Goal: Task Accomplishment & Management: Complete application form

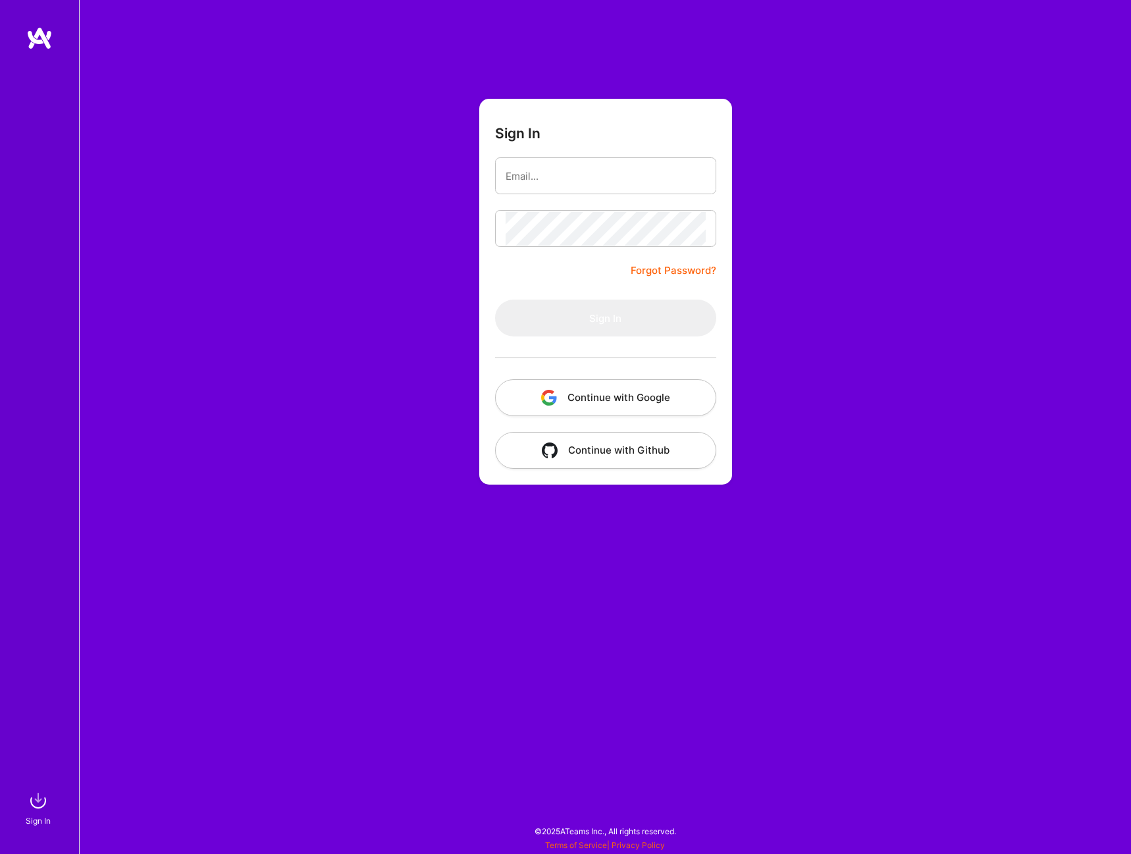
type input "[PERSON_NAME][DOMAIN_NAME][EMAIL_ADDRESS][PERSON_NAME][DOMAIN_NAME]"
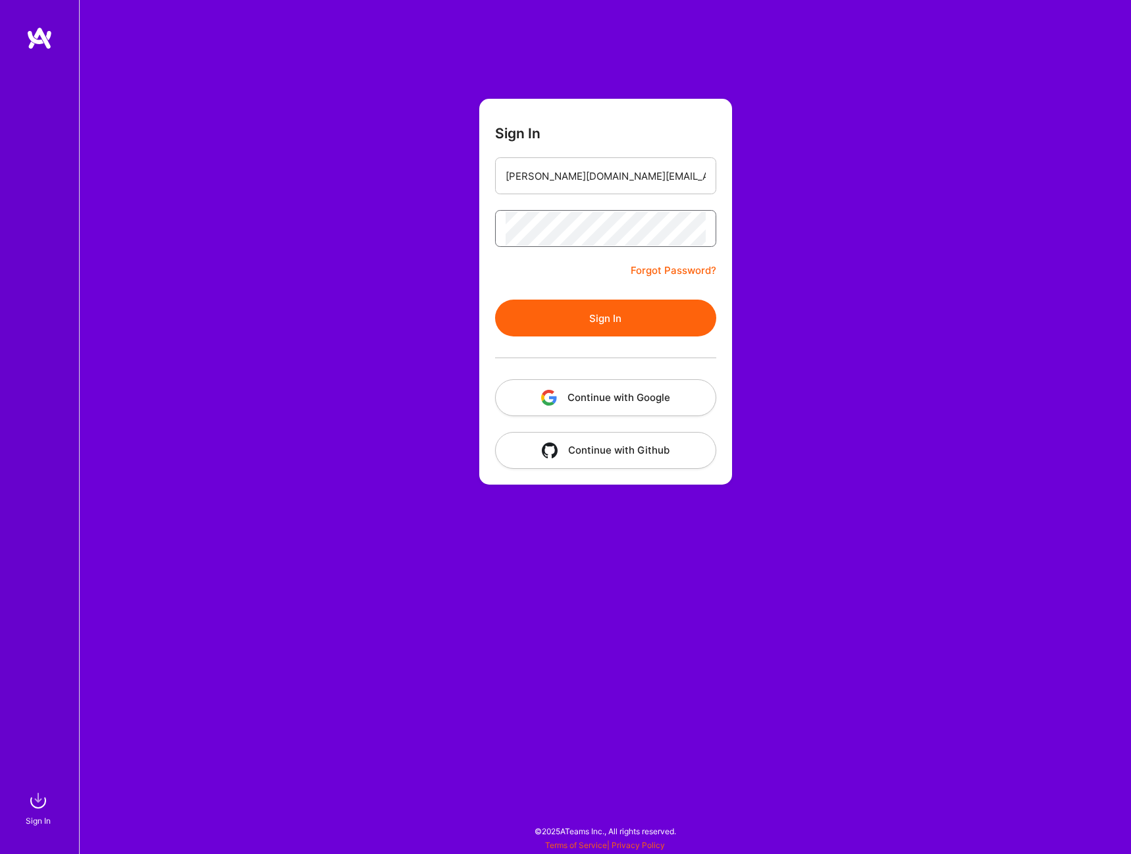
click at [495, 299] on button "Sign In" at bounding box center [605, 317] width 221 height 37
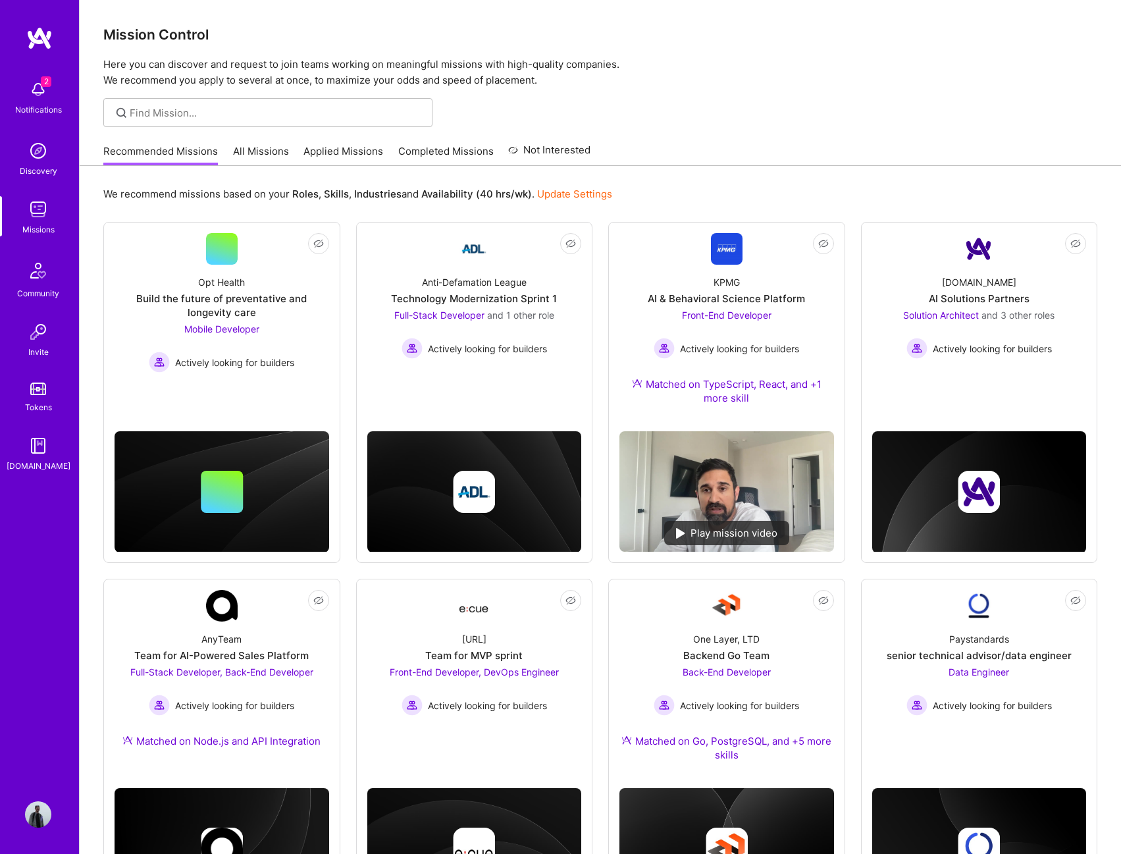
click at [41, 81] on span "2" at bounding box center [46, 81] width 11 height 11
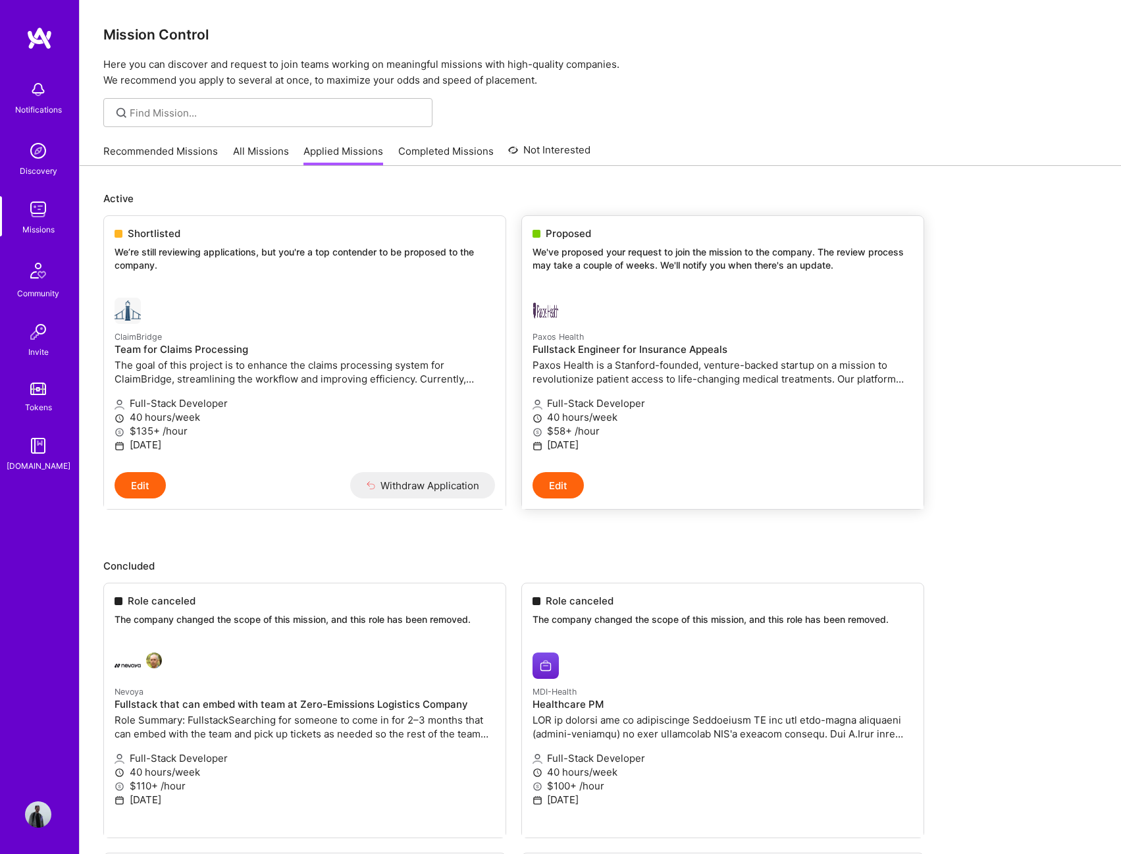
click at [638, 419] on p "40 hours/week" at bounding box center [722, 417] width 380 height 14
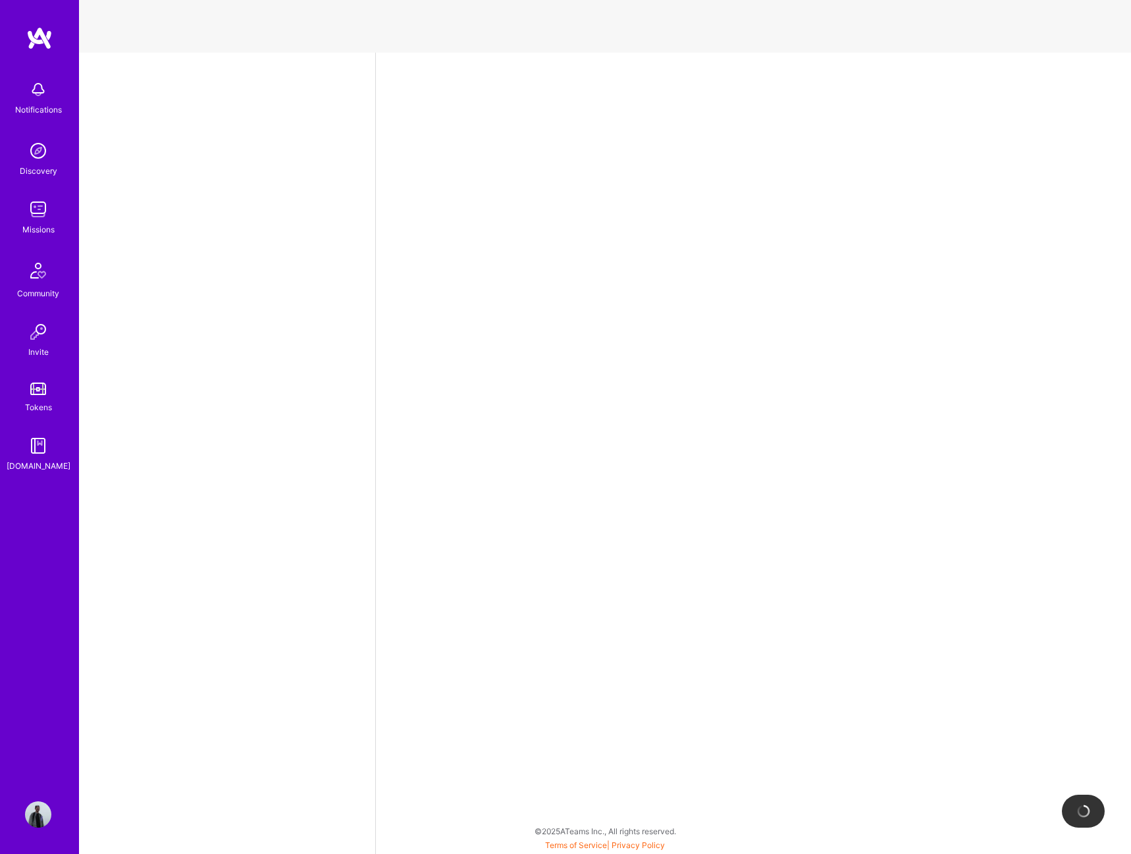
select select "US"
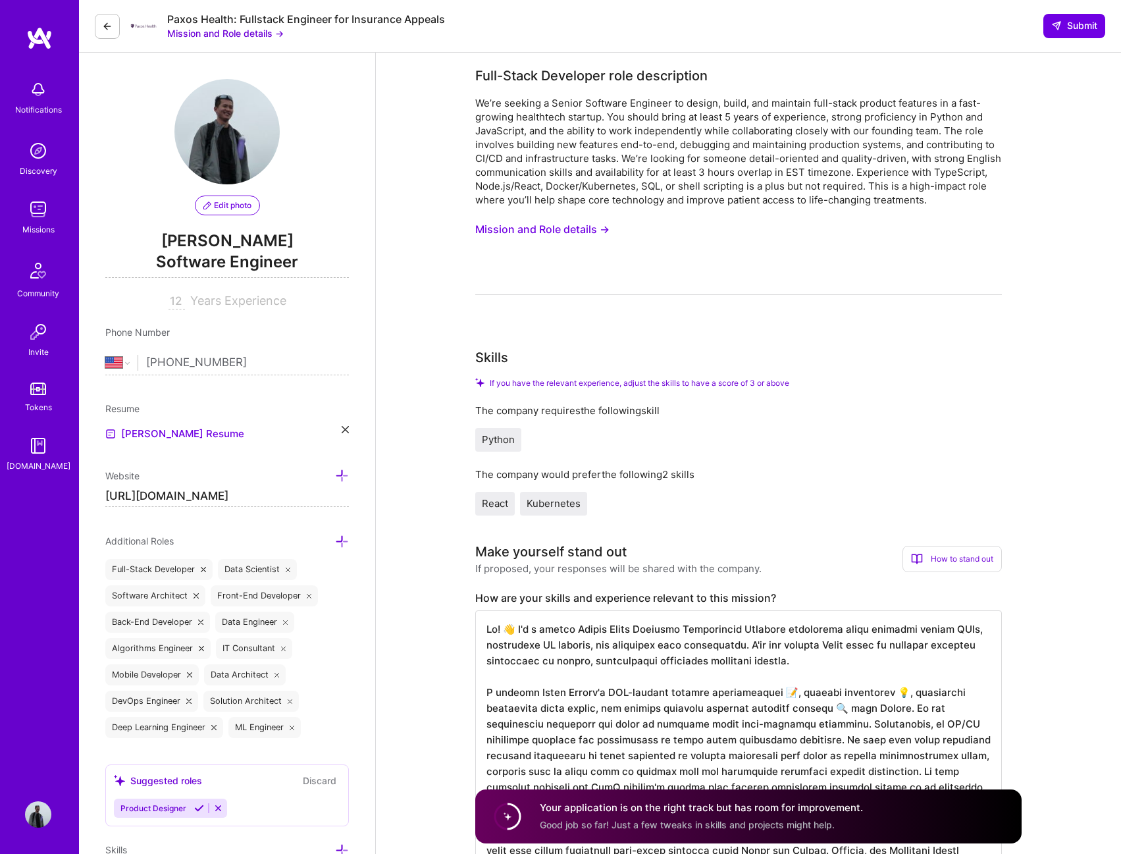
click at [565, 232] on button "Mission and Role details →" at bounding box center [542, 229] width 134 height 24
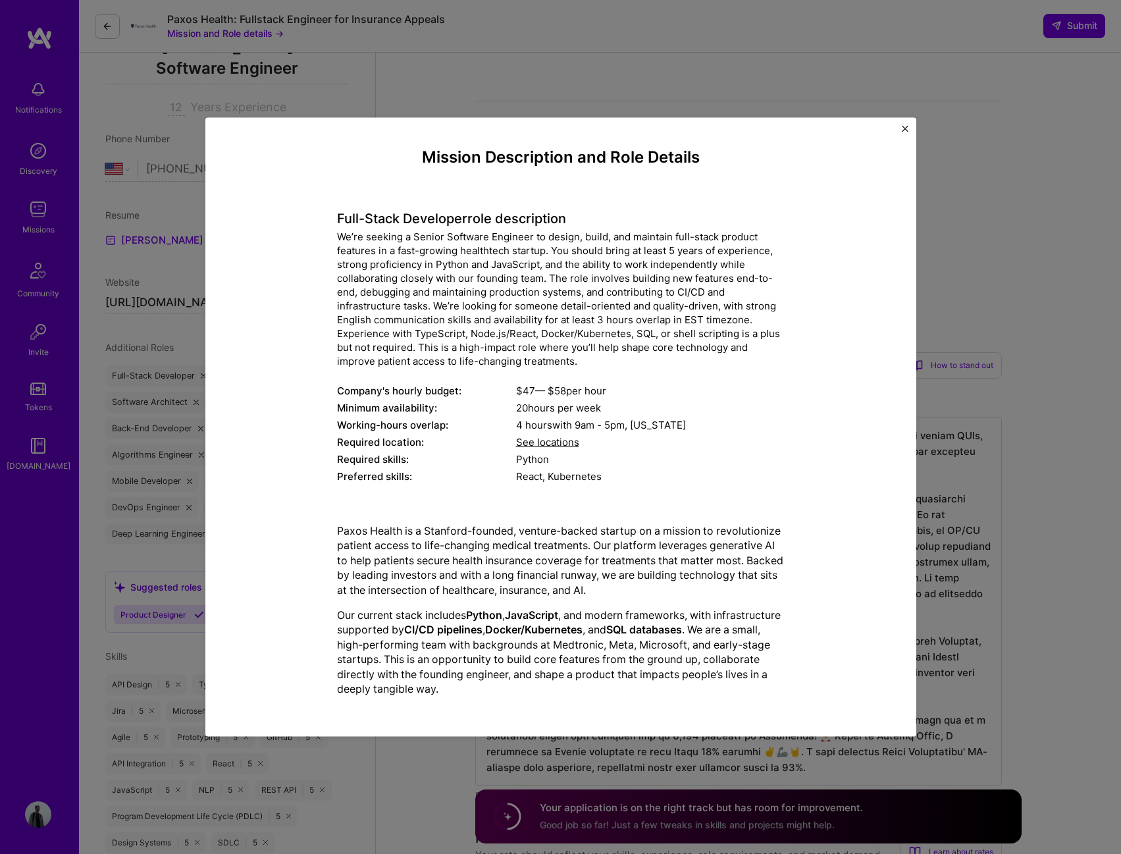
scroll to position [197, 0]
click at [424, 775] on div "Mission Description and Role Details Full-Stack Developer role description We’r…" at bounding box center [560, 427] width 1121 height 854
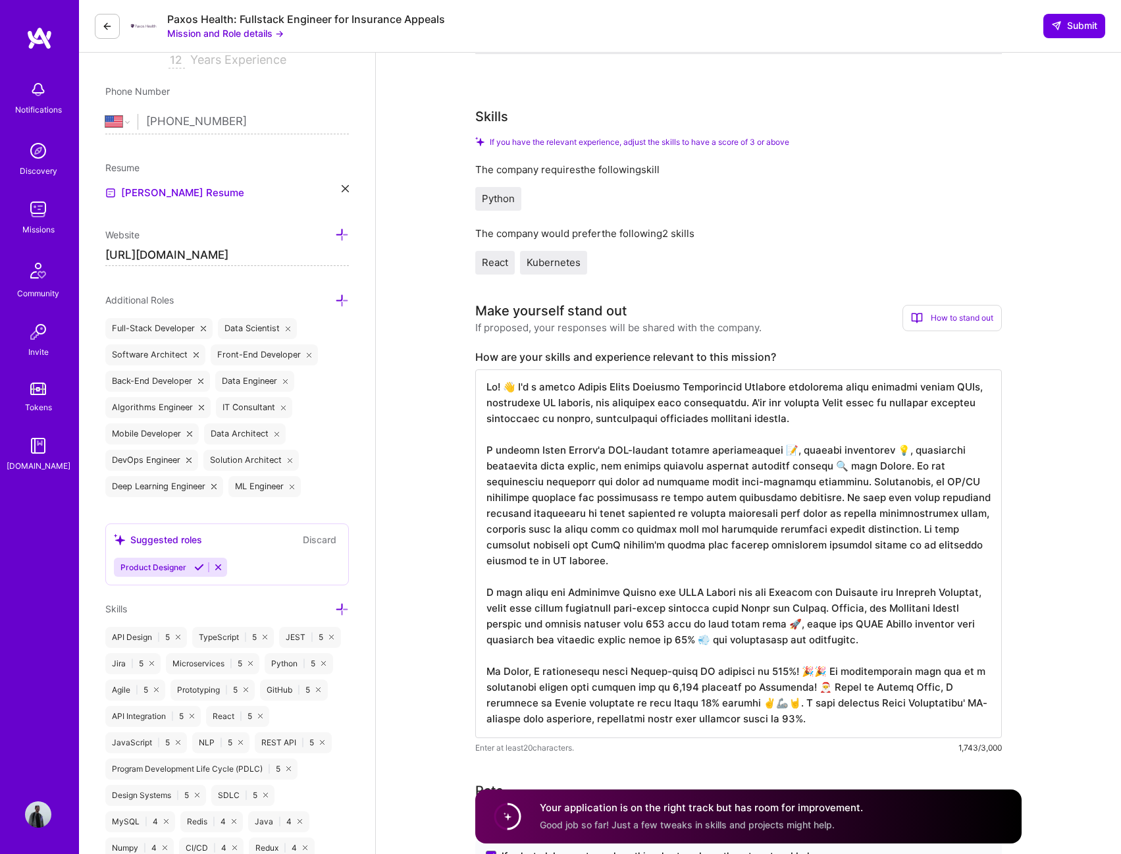
scroll to position [0, 0]
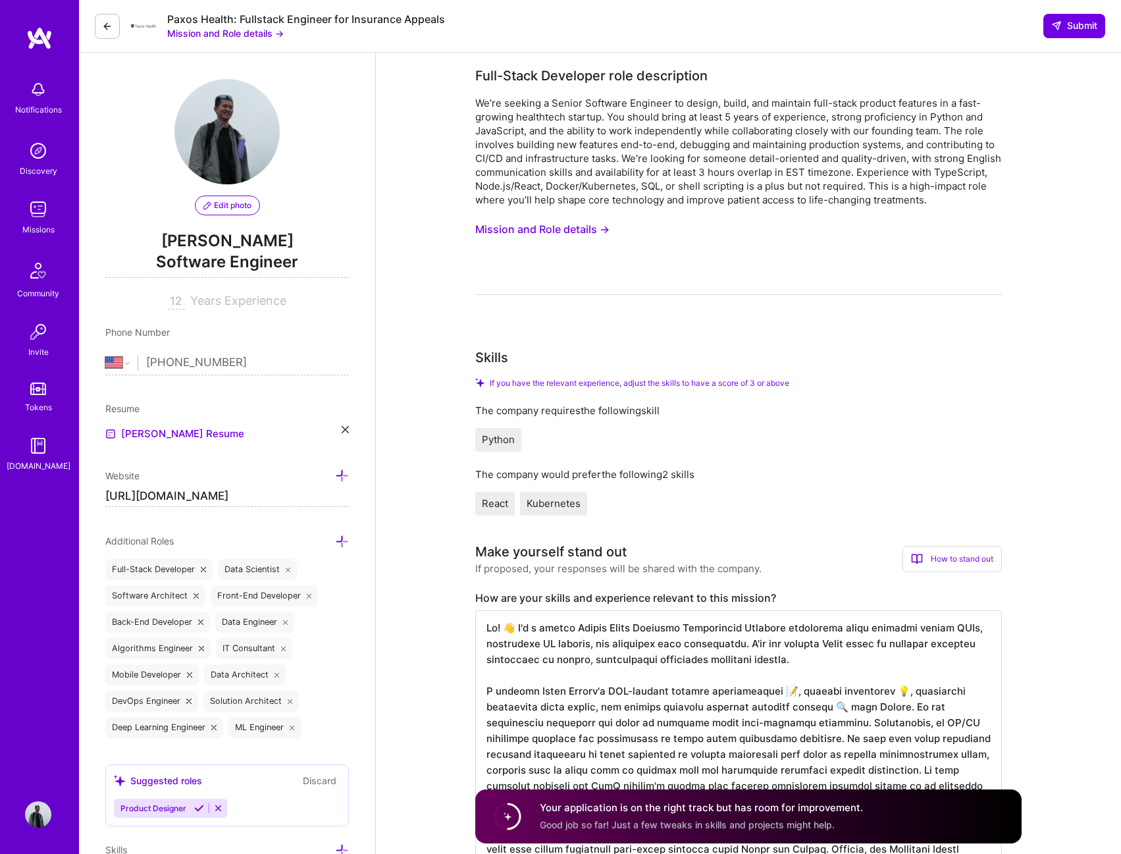
click at [24, 97] on div "Notifications" at bounding box center [38, 96] width 82 height 45
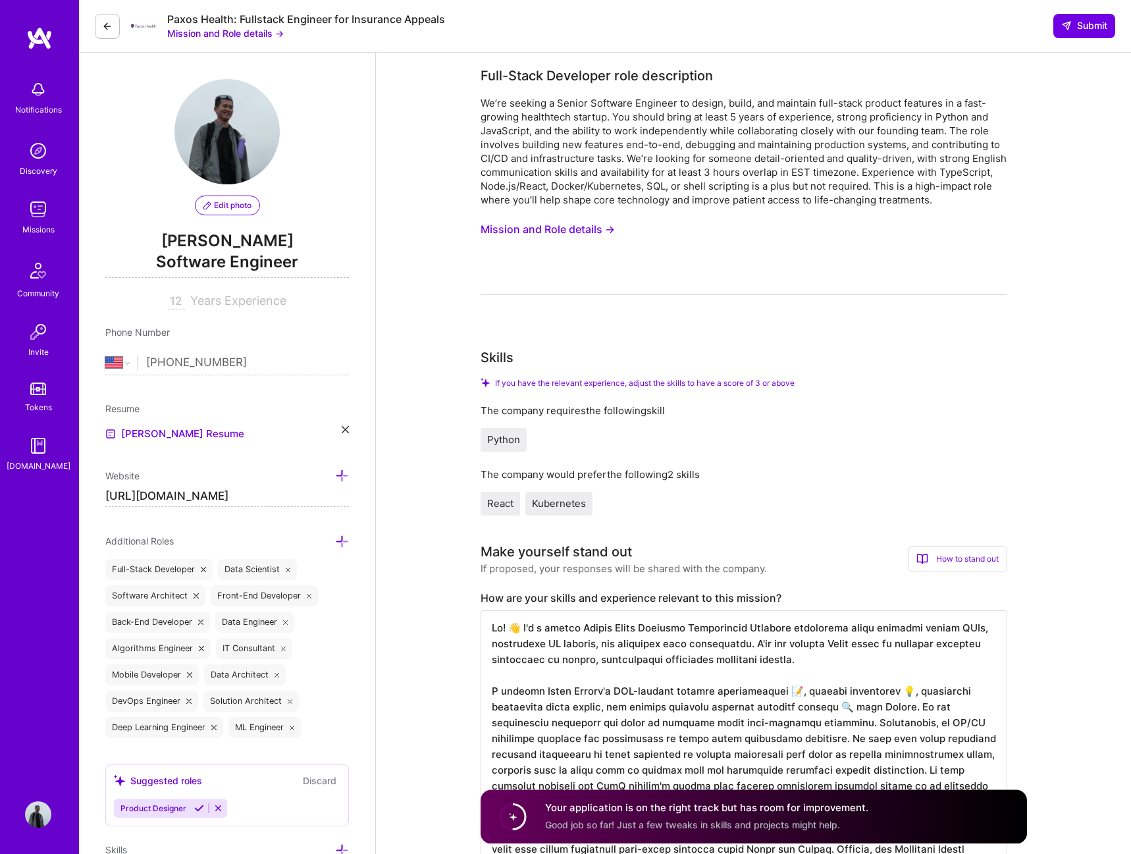
click at [21, 815] on div "Notifications Discovery Missions Community Invite Tokens [DOMAIN_NAME] Profile" at bounding box center [39, 427] width 79 height 854
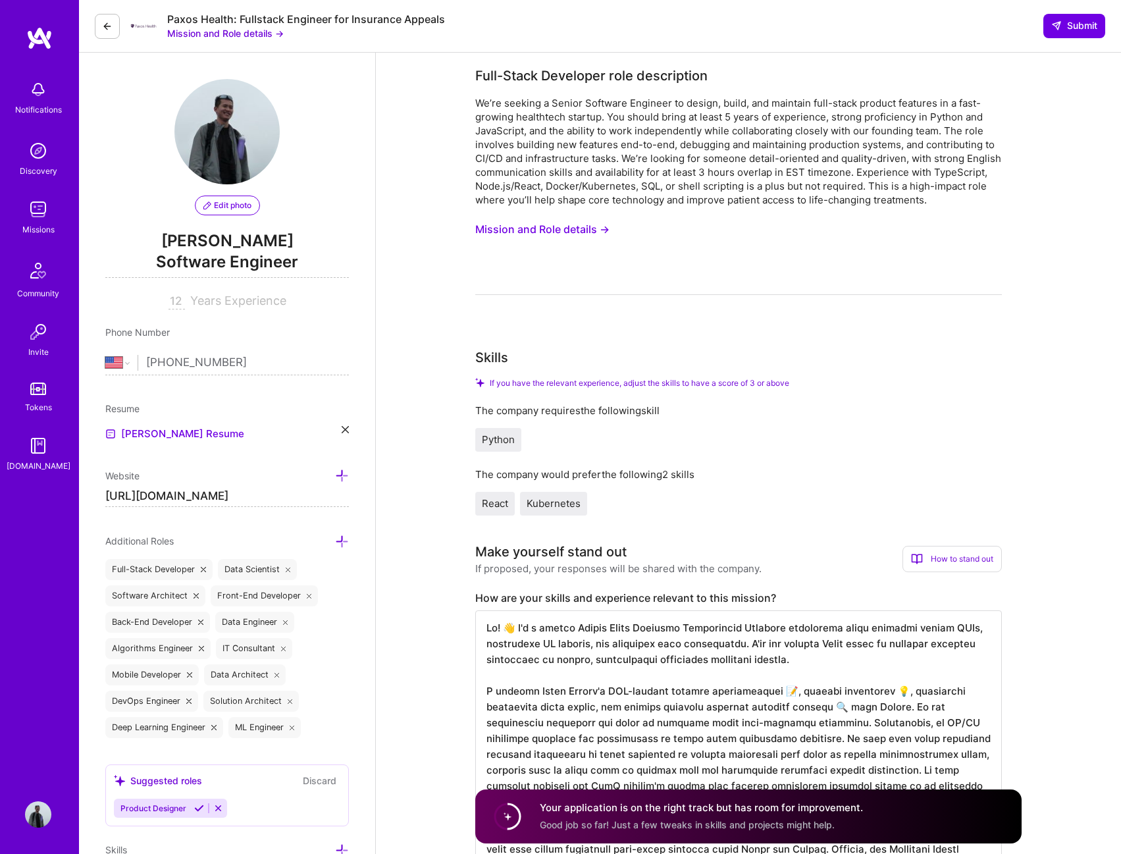
click at [35, 815] on img at bounding box center [38, 814] width 26 height 26
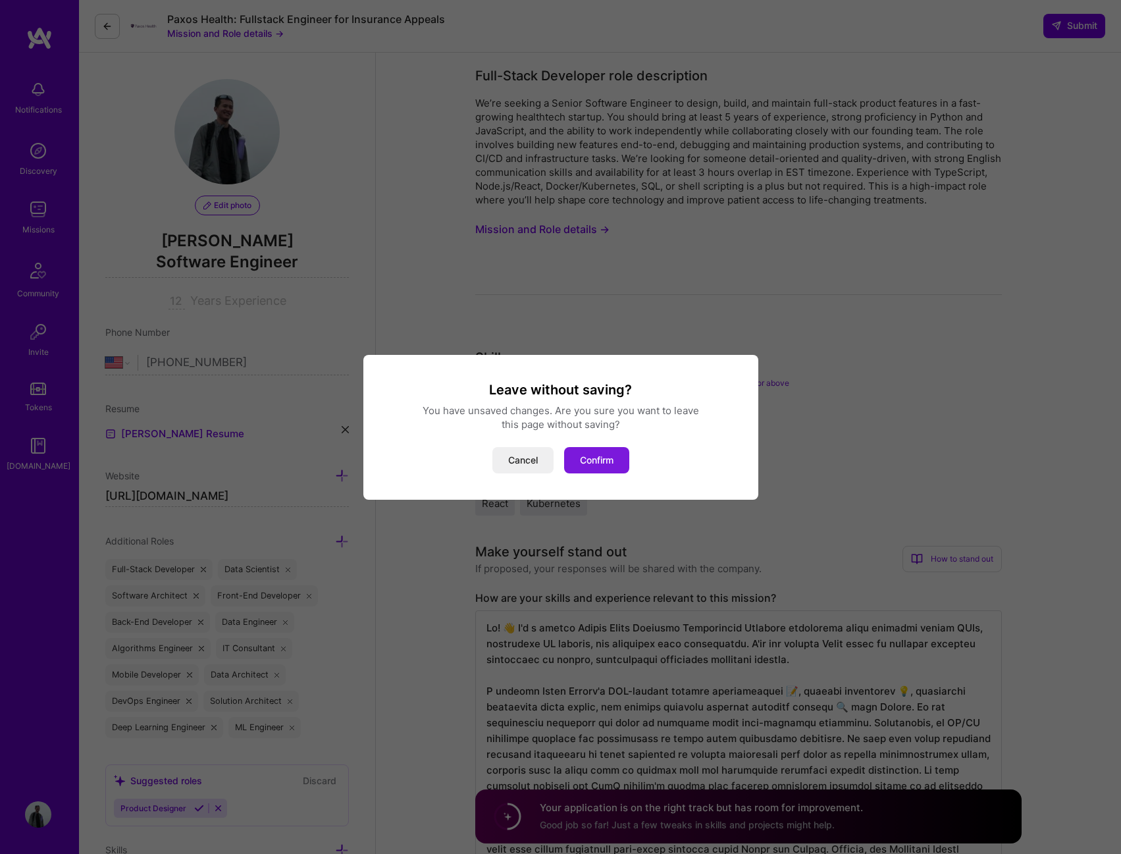
click at [603, 461] on button "Confirm" at bounding box center [596, 460] width 65 height 26
